Goal: Task Accomplishment & Management: Manage account settings

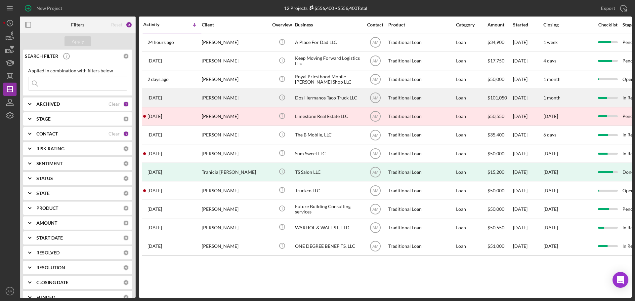
click at [221, 96] on div "[PERSON_NAME]" at bounding box center [235, 98] width 66 height 18
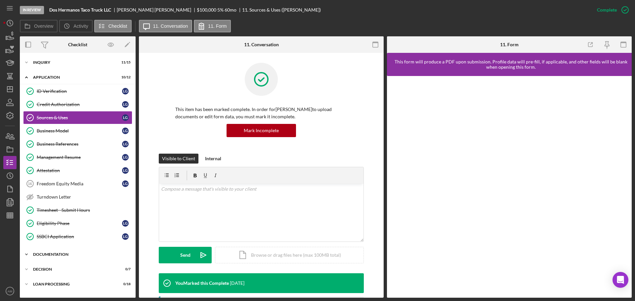
scroll to position [26, 0]
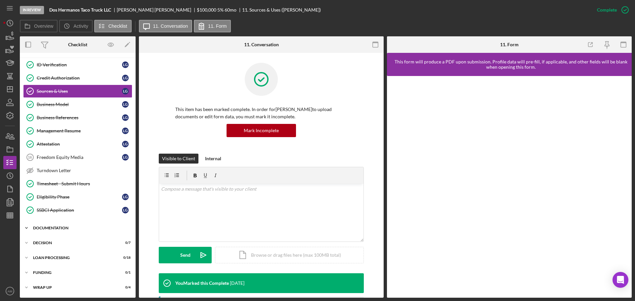
click at [64, 227] on div "Documentation" at bounding box center [80, 228] width 94 height 4
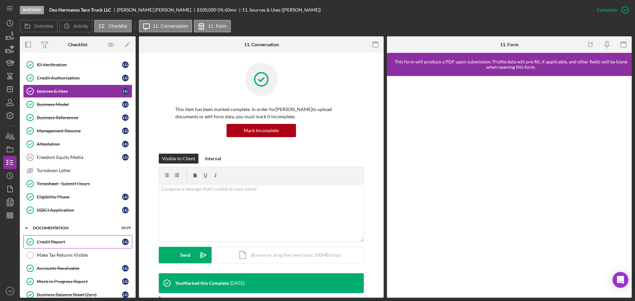
click at [55, 244] on div "Credit Report" at bounding box center [79, 242] width 85 height 5
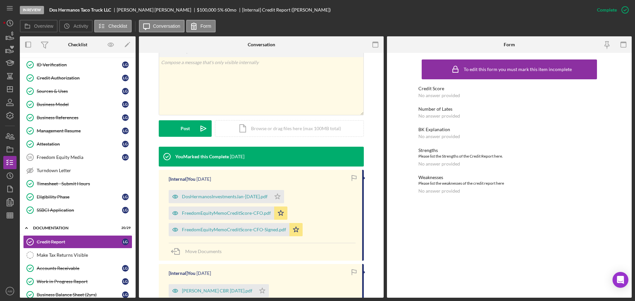
scroll to position [132, 0]
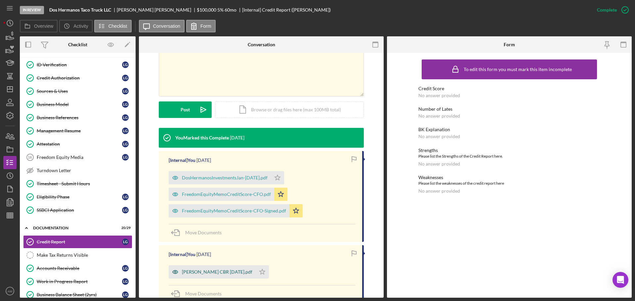
click at [227, 273] on div "Lisa Gutierrez CBR 9-18-2025.pdf" at bounding box center [217, 272] width 70 height 5
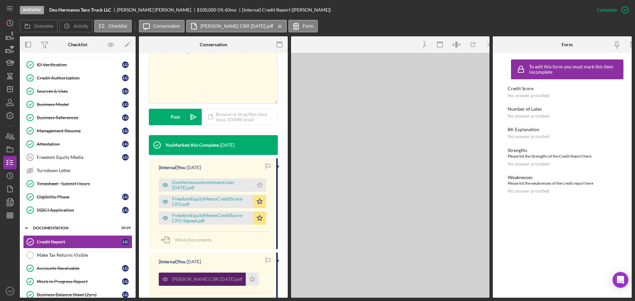
scroll to position [140, 0]
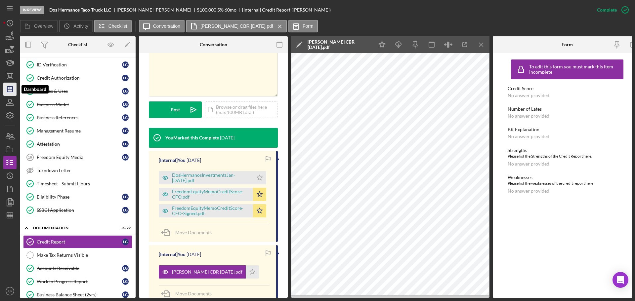
click at [7, 90] on polygon "button" at bounding box center [9, 89] width 5 height 5
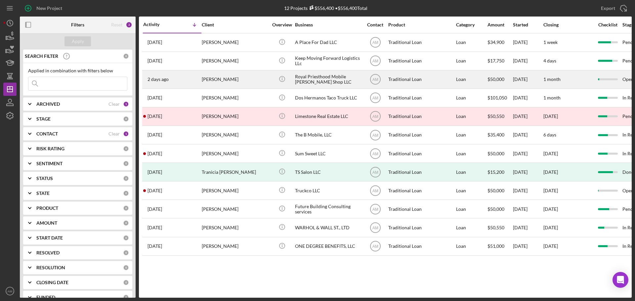
click at [207, 81] on div "Phillip Collie Jr" at bounding box center [235, 80] width 66 height 18
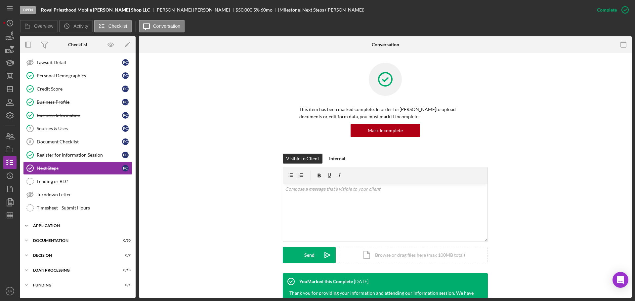
scroll to position [79, 0]
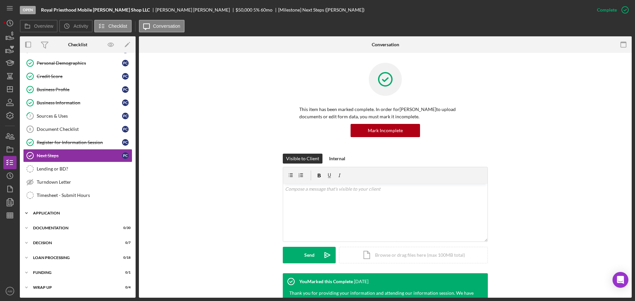
click at [57, 213] on div "Application" at bounding box center [80, 213] width 94 height 4
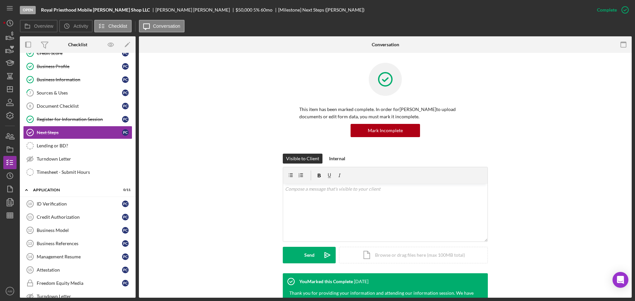
scroll to position [96, 0]
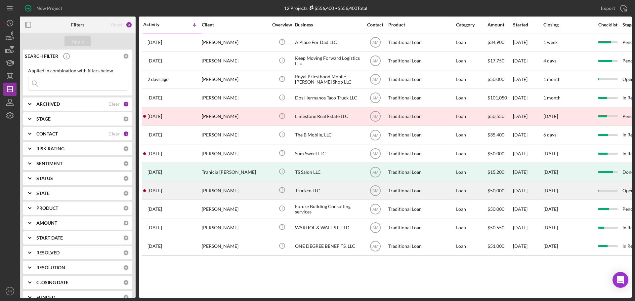
click at [309, 189] on div "Truckco LLC" at bounding box center [328, 191] width 66 height 18
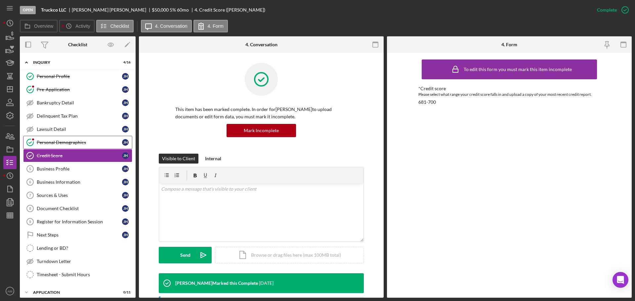
click at [54, 141] on div "Personal Demographics" at bounding box center [79, 142] width 85 height 5
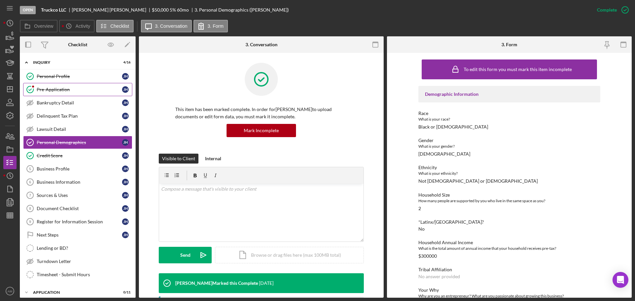
click at [42, 88] on div "Pre-Application" at bounding box center [79, 89] width 85 height 5
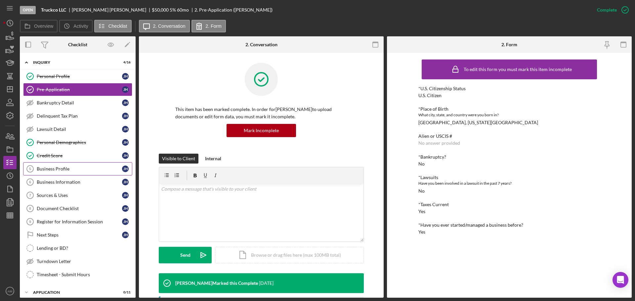
click at [66, 167] on div "Business Profile" at bounding box center [79, 168] width 85 height 5
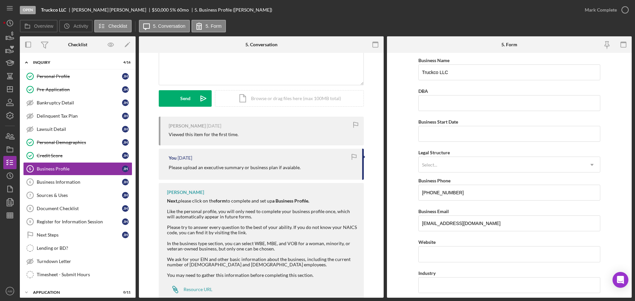
scroll to position [84, 0]
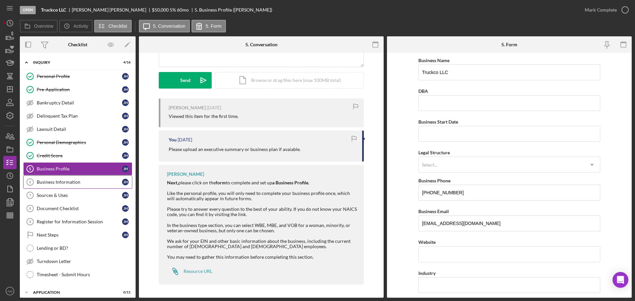
click at [67, 183] on div "Business Information" at bounding box center [79, 182] width 85 height 5
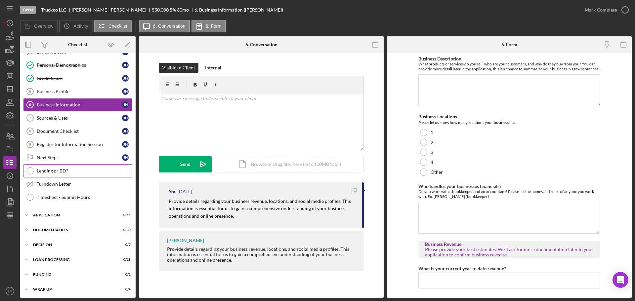
scroll to position [79, 0]
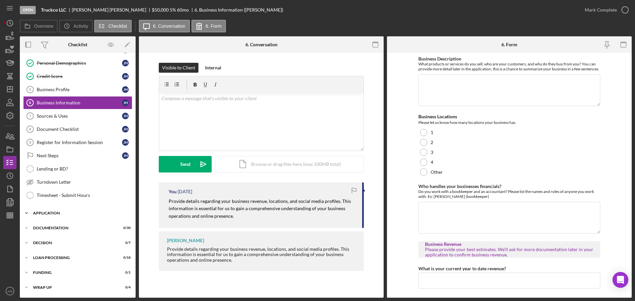
click at [58, 212] on div "Application" at bounding box center [80, 213] width 94 height 4
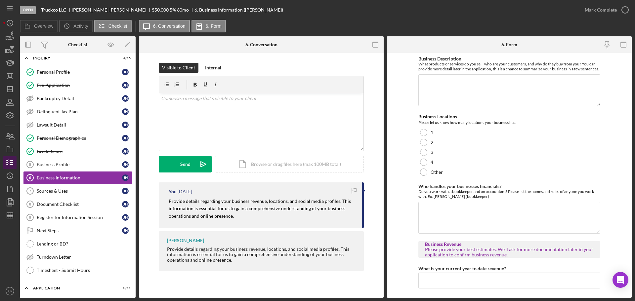
scroll to position [0, 0]
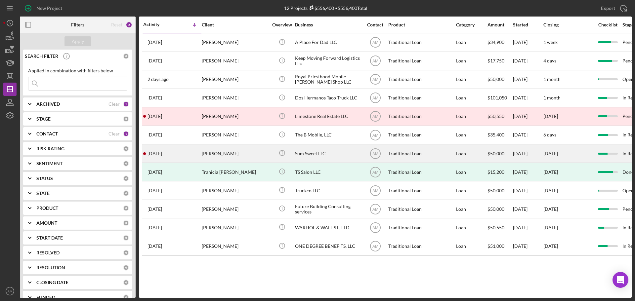
click at [307, 152] on div "Sum Sweet LLC" at bounding box center [328, 154] width 66 height 18
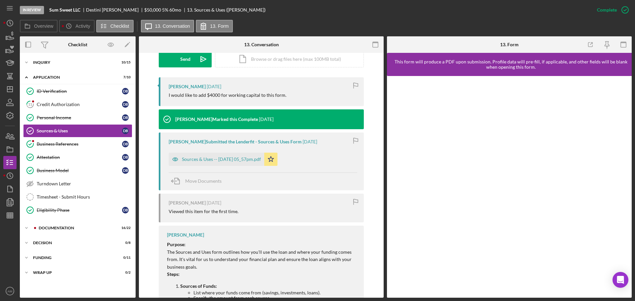
scroll to position [199, 0]
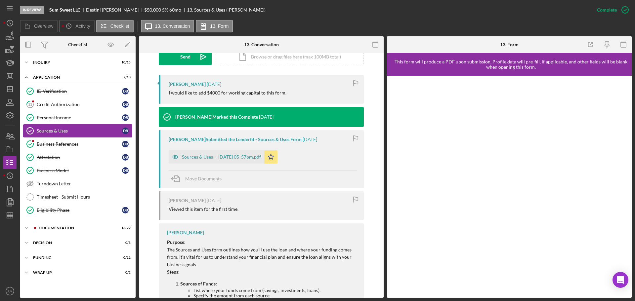
click at [52, 130] on div "Sources & Uses" at bounding box center [79, 130] width 85 height 5
click at [53, 130] on div "Sources & Uses" at bounding box center [79, 130] width 85 height 5
click at [218, 160] on div "Sources & Uses -- 2025-06-14 05_57pm.pdf" at bounding box center [221, 157] width 79 height 5
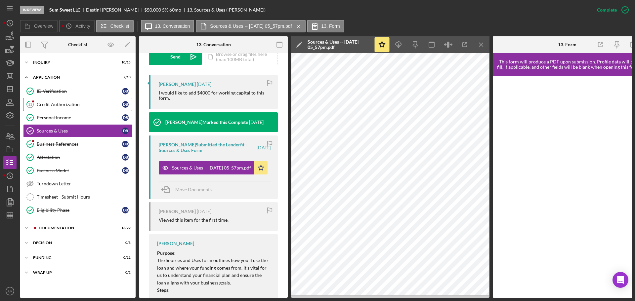
click at [63, 101] on link "11 Credit Authorization D B" at bounding box center [77, 104] width 109 height 13
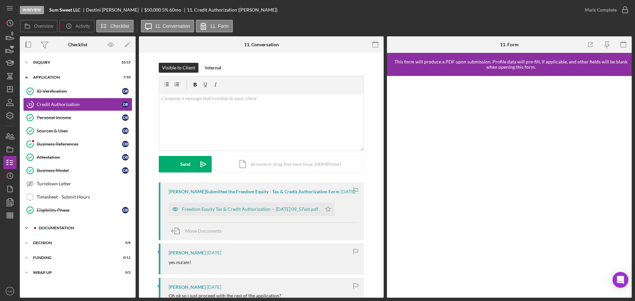
click at [68, 226] on div "Documentation" at bounding box center [83, 228] width 89 height 4
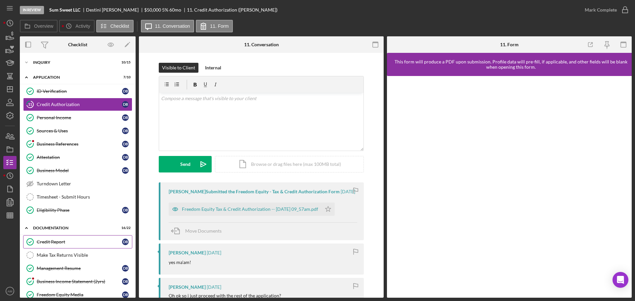
click at [52, 242] on div "Credit Report" at bounding box center [79, 242] width 85 height 5
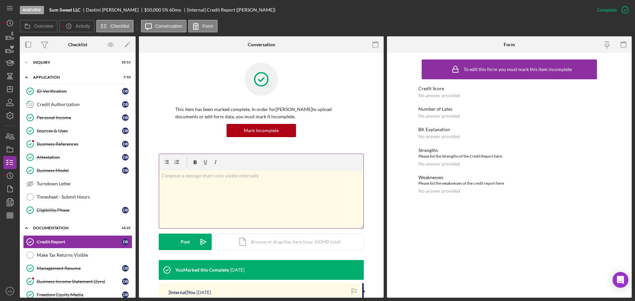
scroll to position [94, 0]
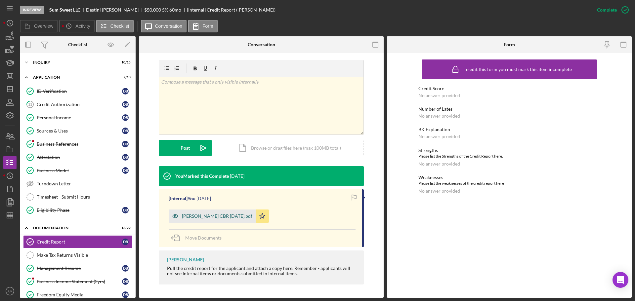
click at [222, 214] on div "Destini Benjamin CBR 9-11-2025.pdf" at bounding box center [217, 216] width 70 height 5
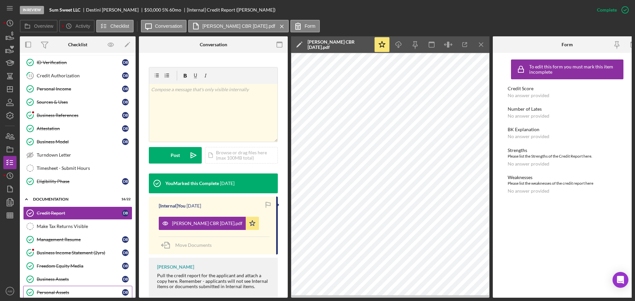
scroll to position [66, 0]
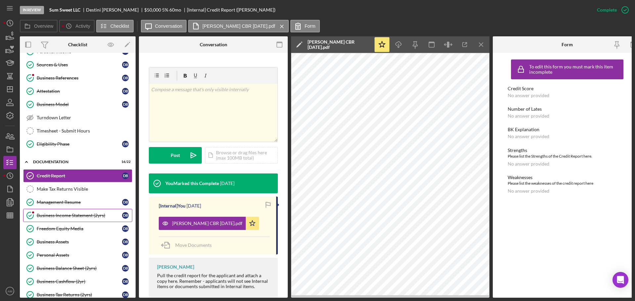
click at [66, 217] on div "Business Income Statement (2yrs)" at bounding box center [79, 215] width 85 height 5
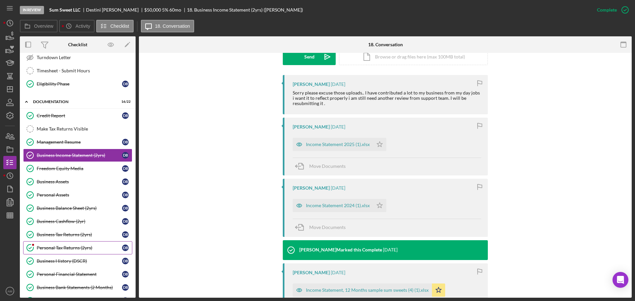
scroll to position [132, 0]
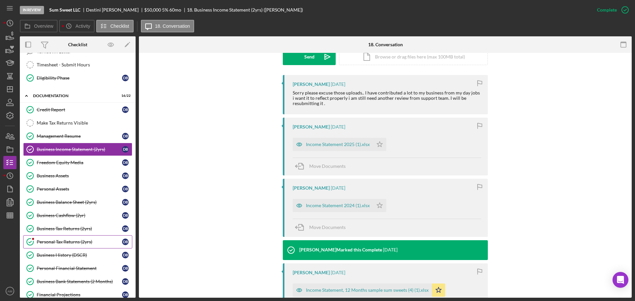
click at [72, 241] on div "Personal Tax Returns (2yrs)" at bounding box center [79, 242] width 85 height 5
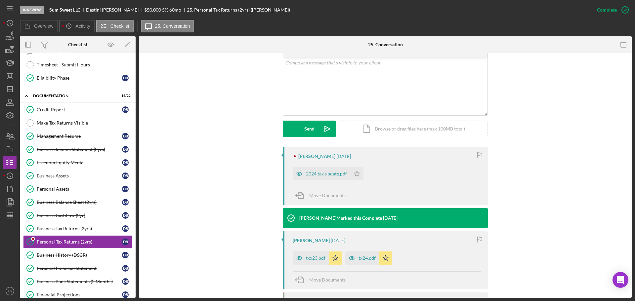
scroll to position [165, 0]
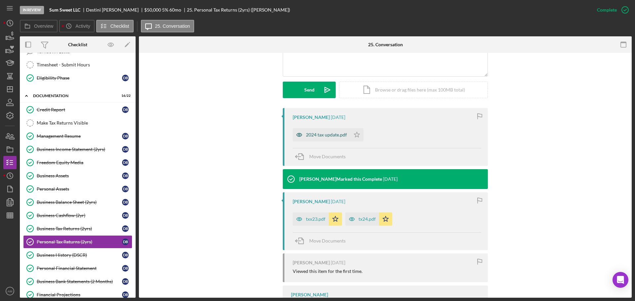
click at [326, 136] on div "2024 tax update.pdf" at bounding box center [326, 134] width 41 height 5
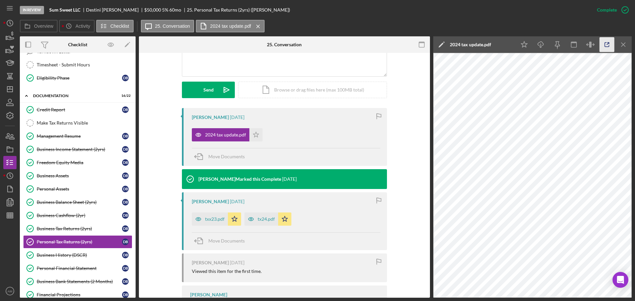
click at [609, 44] on icon "button" at bounding box center [607, 44] width 15 height 15
click at [13, 214] on line "button" at bounding box center [10, 214] width 6 height 0
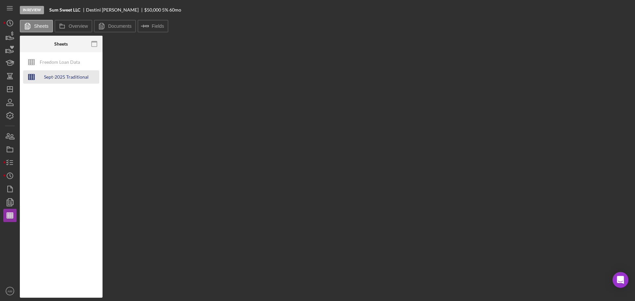
click at [70, 76] on div "Sept-2025 Traditional Loan - Credit Memo" at bounding box center [66, 76] width 53 height 13
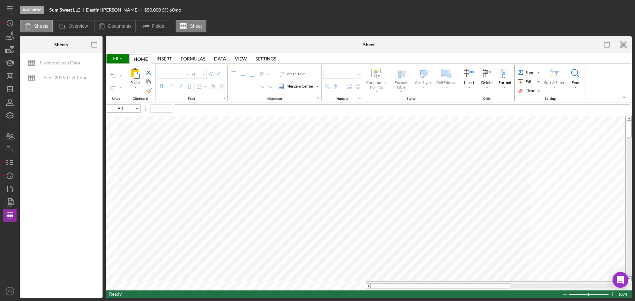
type input "Calibri"
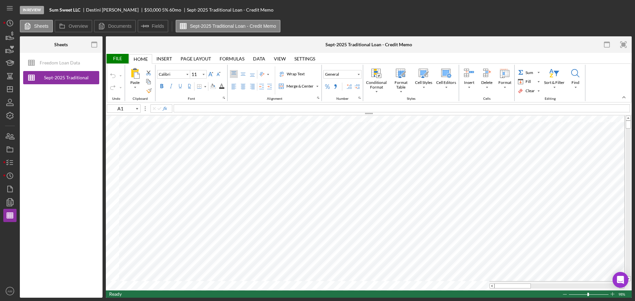
type input "16"
click at [122, 58] on div "File" at bounding box center [117, 59] width 23 height 10
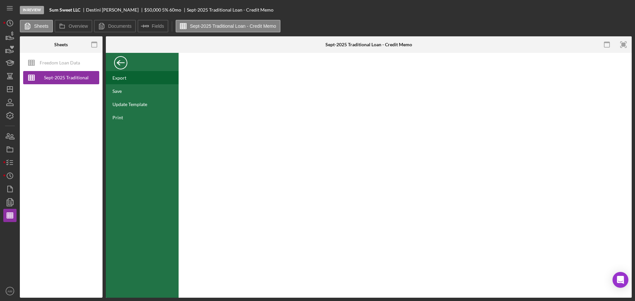
click at [121, 78] on div "Export" at bounding box center [120, 78] width 14 height 6
click at [6, 164] on icon "button" at bounding box center [10, 163] width 17 height 17
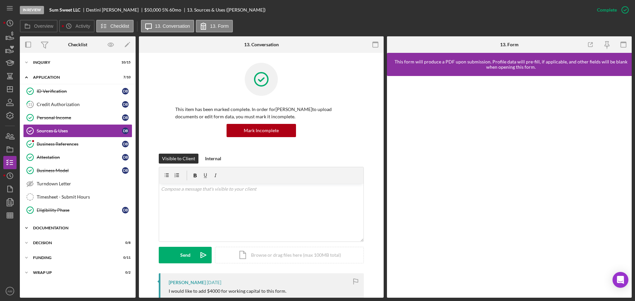
click at [59, 226] on div "Icon/Expander Documentation 16 / 22" at bounding box center [78, 228] width 116 height 13
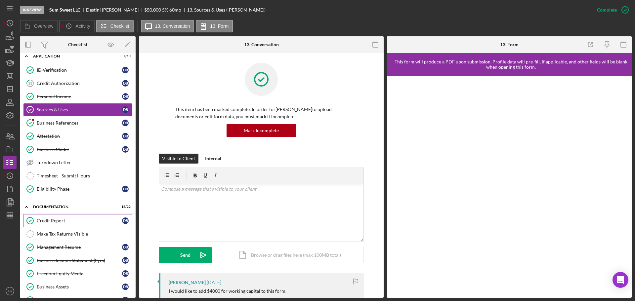
scroll to position [132, 0]
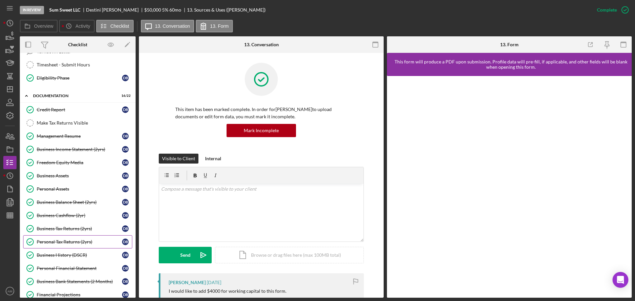
click at [63, 242] on div "Personal Tax Returns (2yrs)" at bounding box center [79, 242] width 85 height 5
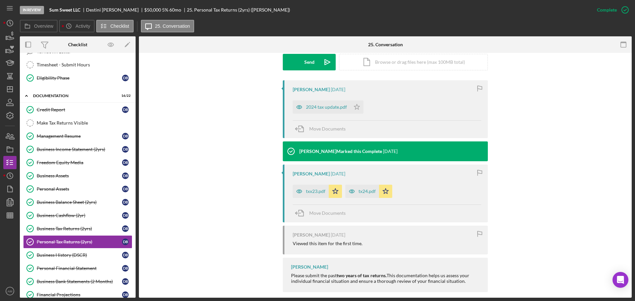
scroll to position [199, 0]
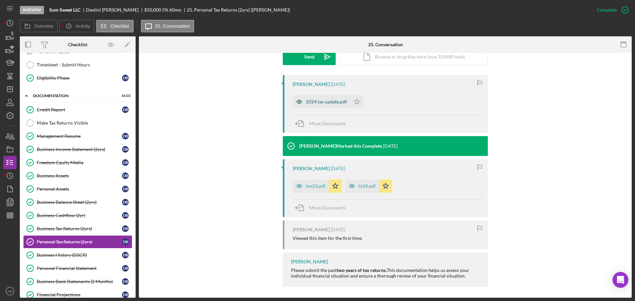
click at [318, 101] on div "2024 tax update.pdf" at bounding box center [326, 101] width 41 height 5
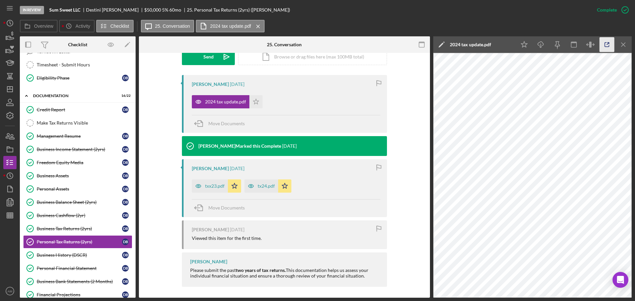
click at [606, 44] on icon "button" at bounding box center [607, 44] width 15 height 15
